Goal: Contribute content

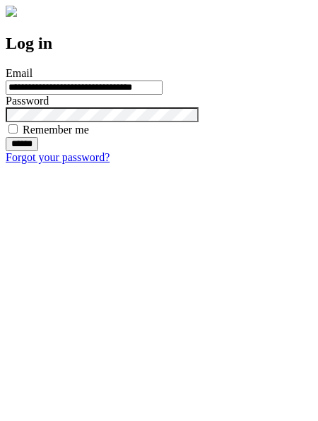
type input "**********"
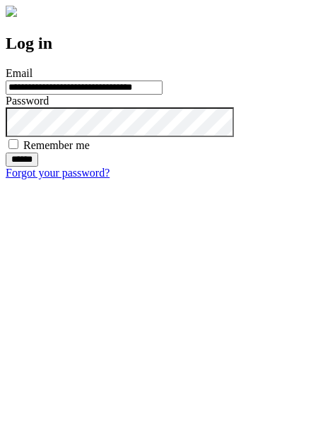
click at [38, 167] on input "******" at bounding box center [22, 160] width 33 height 14
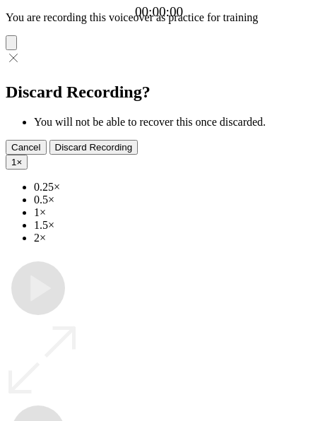
type input "**********"
